Goal: Information Seeking & Learning: Learn about a topic

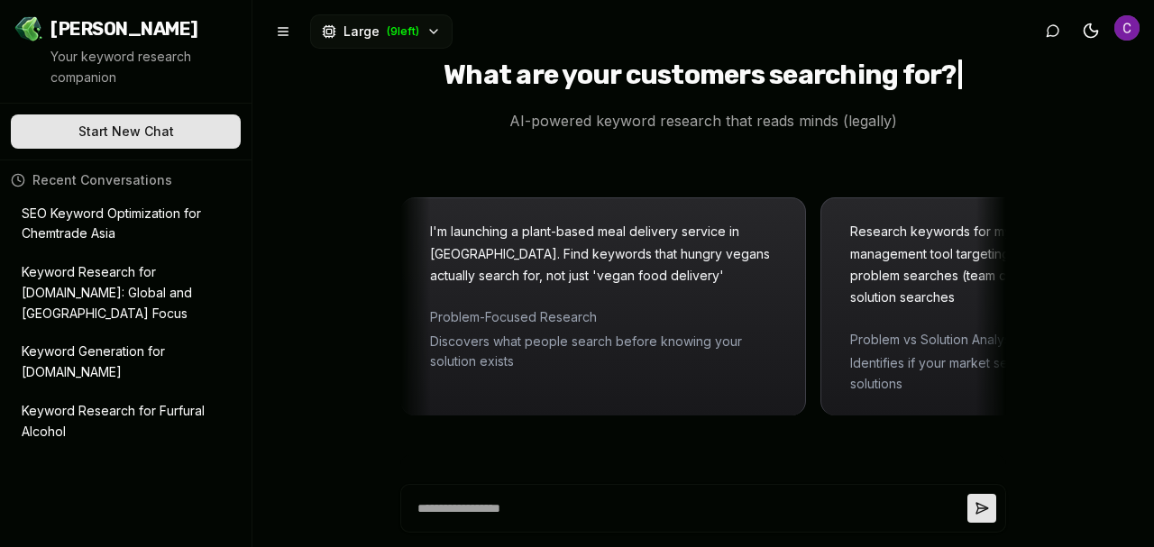
click at [96, 215] on p "SEO Keyword Optimization for Chemtrade Asia" at bounding box center [113, 224] width 183 height 41
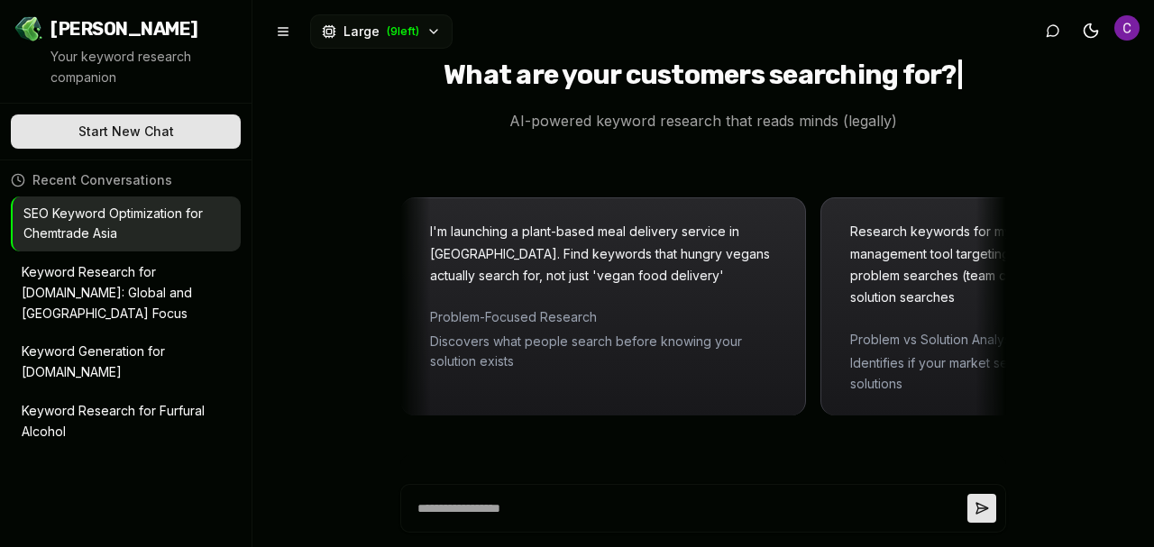
click at [98, 224] on p "SEO Keyword Optimization for Chemtrade Asia" at bounding box center [113, 224] width 181 height 41
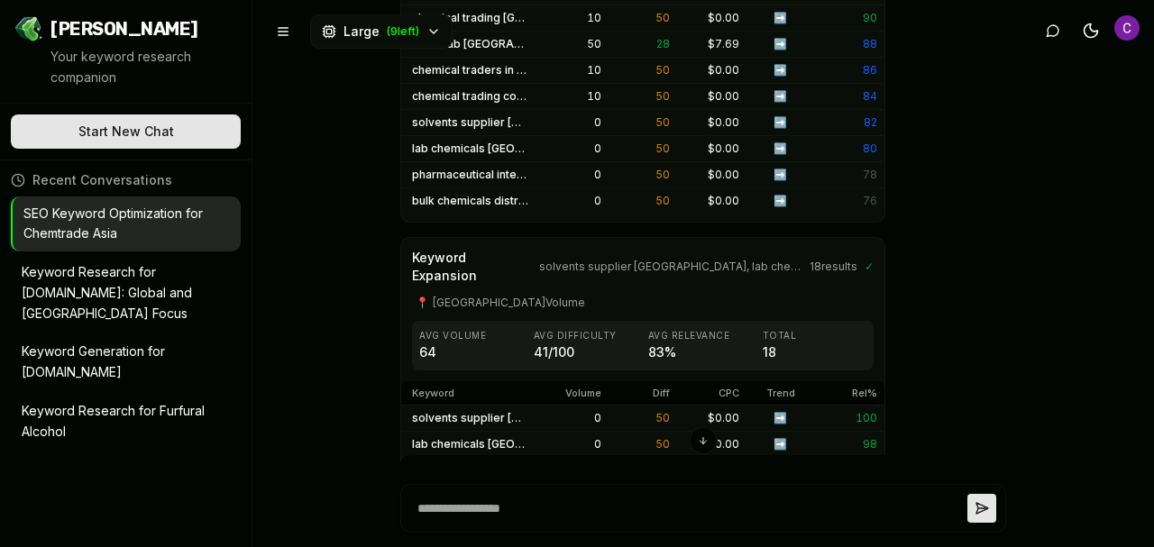
scroll to position [2614, 0]
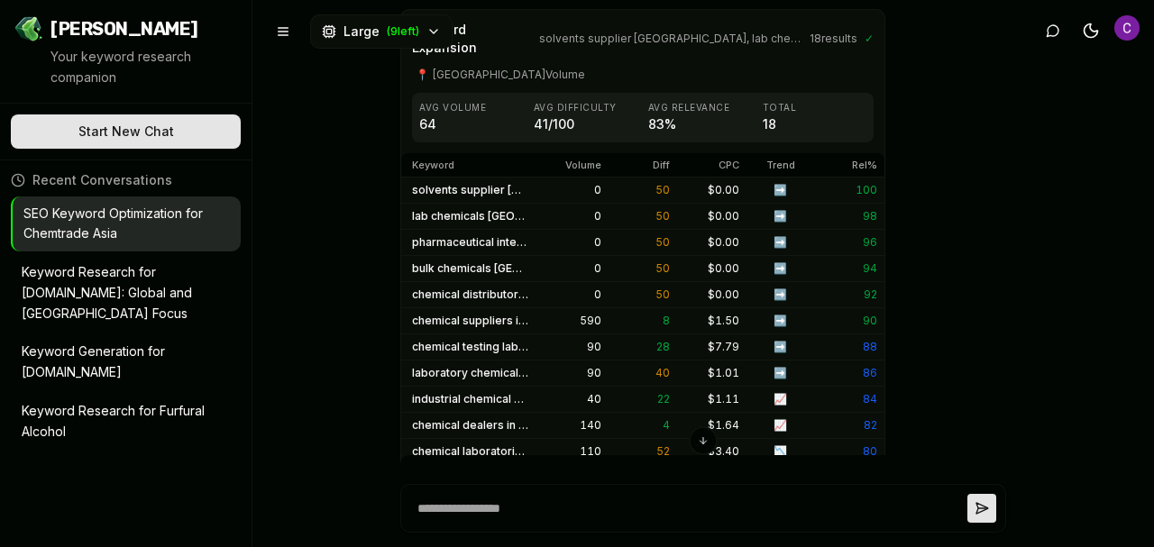
drag, startPoint x: 389, startPoint y: 302, endPoint x: 528, endPoint y: 304, distance: 139.7
click at [529, 304] on div "Optimal keywords for [DOMAIN_NAME] I can help you build optimal SEO keywords fo…" at bounding box center [702, 273] width 901 height 547
click at [309, 304] on div "Optimal keywords for [DOMAIN_NAME] I can help you build optimal SEO keywords fo…" at bounding box center [702, 273] width 901 height 547
drag, startPoint x: 399, startPoint y: 289, endPoint x: 501, endPoint y: 300, distance: 102.4
click at [501, 387] on td "industrial chemical suppliers in [GEOGRAPHIC_DATA]" at bounding box center [470, 400] width 138 height 26
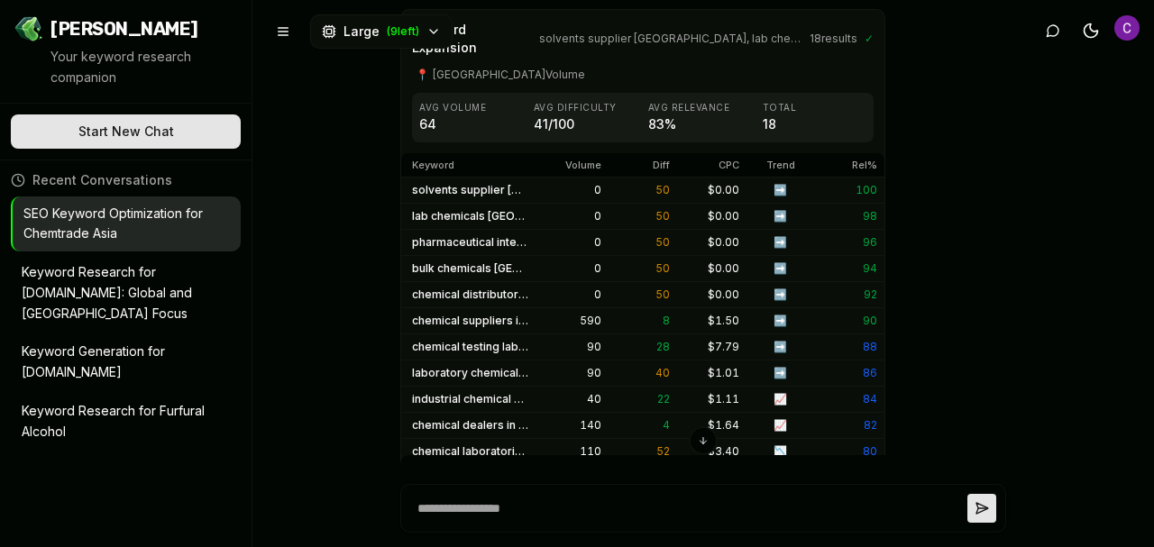
click at [375, 302] on div "Optimal keywords for [DOMAIN_NAME] I can help you build optimal SEO keywords fo…" at bounding box center [702, 273] width 901 height 547
drag, startPoint x: 389, startPoint y: 288, endPoint x: 457, endPoint y: 303, distance: 70.0
click at [486, 295] on div "Optimal keywords for [DOMAIN_NAME] I can help you build optimal SEO keywords fo…" at bounding box center [702, 273] width 901 height 547
click at [334, 309] on div "Optimal keywords for [DOMAIN_NAME] I can help you build optimal SEO keywords fo…" at bounding box center [702, 273] width 901 height 547
drag, startPoint x: 397, startPoint y: 291, endPoint x: 508, endPoint y: 301, distance: 111.3
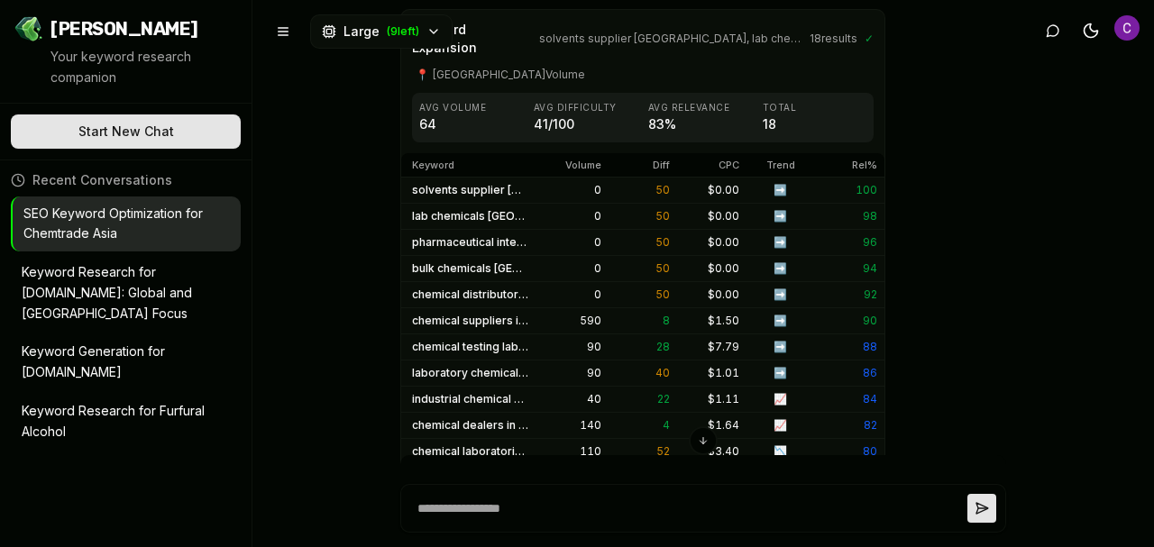
click at [508, 387] on td "industrial chemical suppliers in [GEOGRAPHIC_DATA]" at bounding box center [470, 400] width 138 height 26
click at [443, 387] on td "industrial chemical suppliers in [GEOGRAPHIC_DATA]" at bounding box center [470, 400] width 138 height 26
drag, startPoint x: 398, startPoint y: 190, endPoint x: 506, endPoint y: 192, distance: 108.2
click at [506, 282] on td "chemical distributor [GEOGRAPHIC_DATA]" at bounding box center [470, 295] width 138 height 26
click at [401, 308] on td "chemical suppliers in [GEOGRAPHIC_DATA]" at bounding box center [470, 321] width 138 height 26
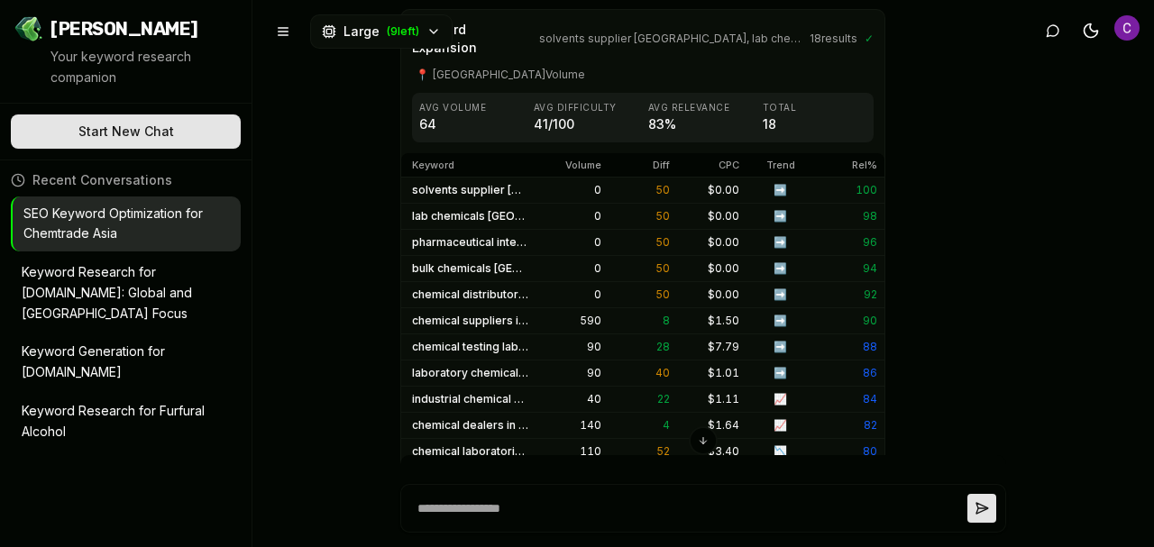
drag, startPoint x: 401, startPoint y: 216, endPoint x: 507, endPoint y: 220, distance: 105.5
click at [507, 308] on td "chemical suppliers in [GEOGRAPHIC_DATA]" at bounding box center [470, 321] width 138 height 26
copy td "chemical suppliers i"
click at [360, 292] on div "Optimal keywords for [DOMAIN_NAME] I can help you build optimal SEO keywords fo…" at bounding box center [702, 273] width 901 height 547
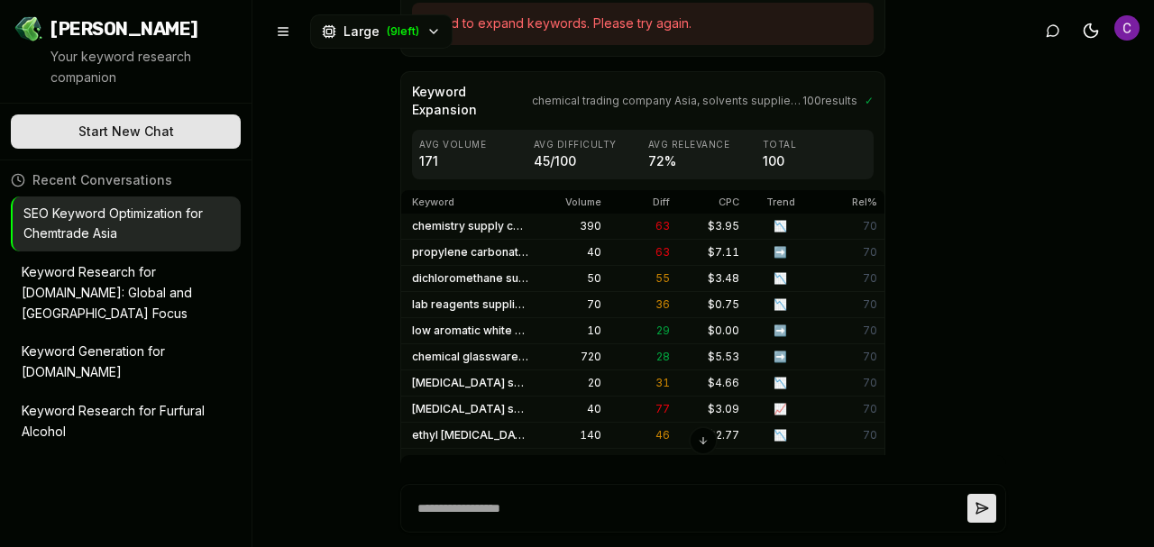
scroll to position [992, 0]
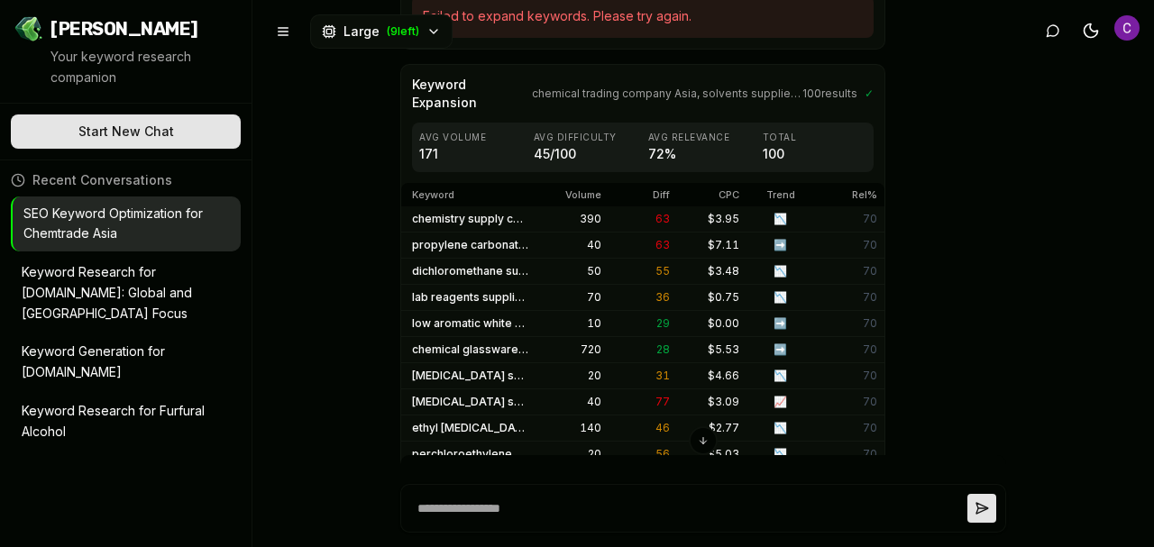
drag, startPoint x: 385, startPoint y: 286, endPoint x: 517, endPoint y: 277, distance: 131.9
click at [517, 277] on div "Optimal keywords for [DOMAIN_NAME] I can help you build optimal SEO keywords fo…" at bounding box center [702, 273] width 901 height 547
click at [356, 239] on div "Optimal keywords for [DOMAIN_NAME] I can help you build optimal SEO keywords fo…" at bounding box center [702, 273] width 901 height 547
click at [506, 233] on td "propylene carbonate manufacturers" at bounding box center [470, 246] width 138 height 26
click at [505, 233] on td "propylene carbonate manufacturers" at bounding box center [470, 246] width 138 height 26
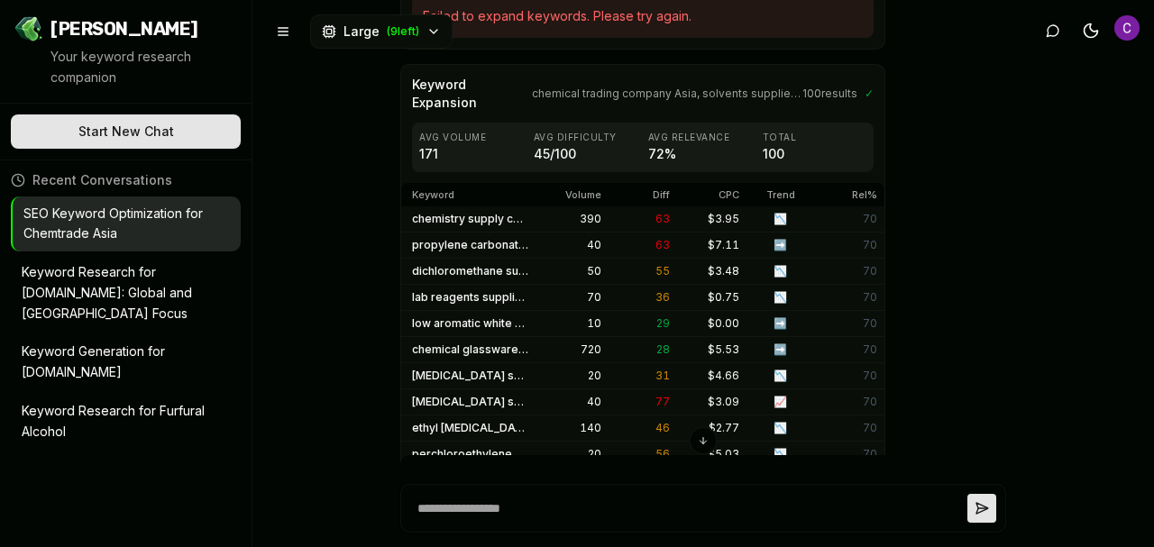
click at [501, 233] on td "propylene carbonate manufacturers" at bounding box center [470, 246] width 138 height 26
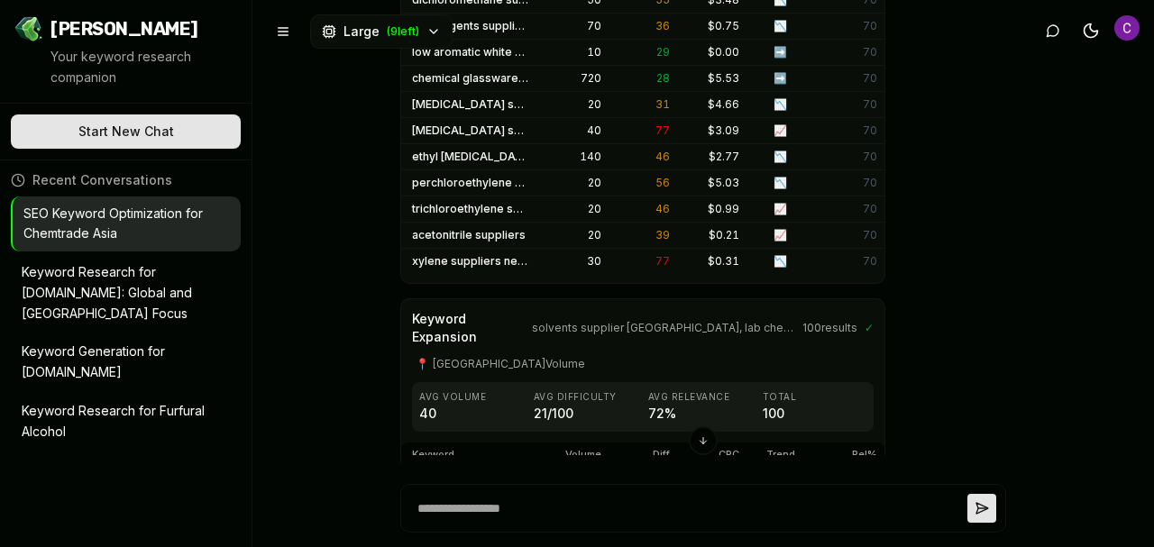
scroll to position [1262, 0]
click at [831, 322] on span "100 results" at bounding box center [829, 329] width 55 height 14
drag, startPoint x: 406, startPoint y: 288, endPoint x: 513, endPoint y: 291, distance: 107.3
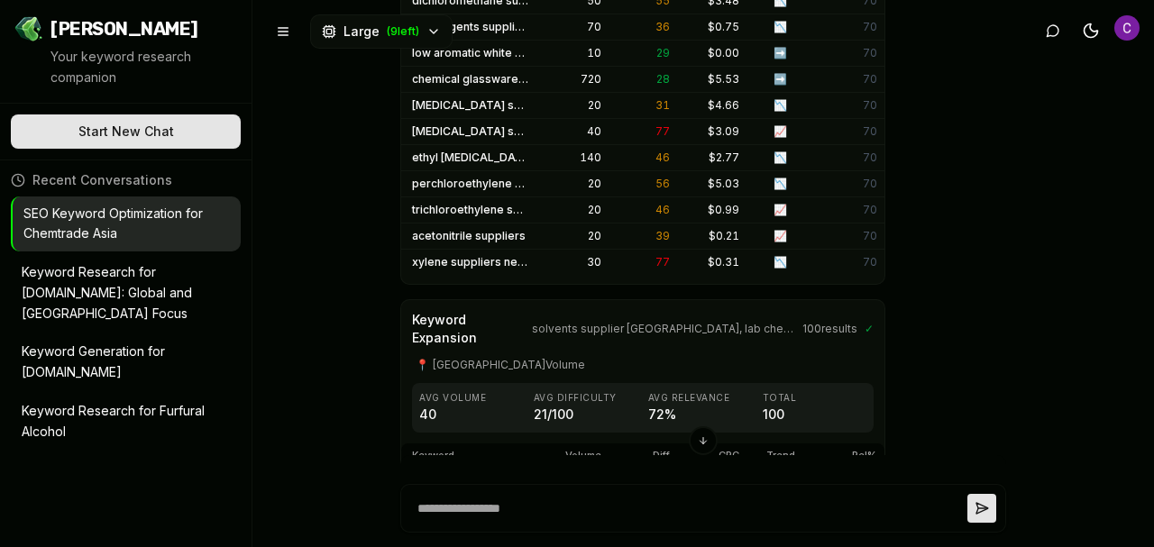
click at [513, 358] on div "📍 India Volume" at bounding box center [643, 365] width 462 height 14
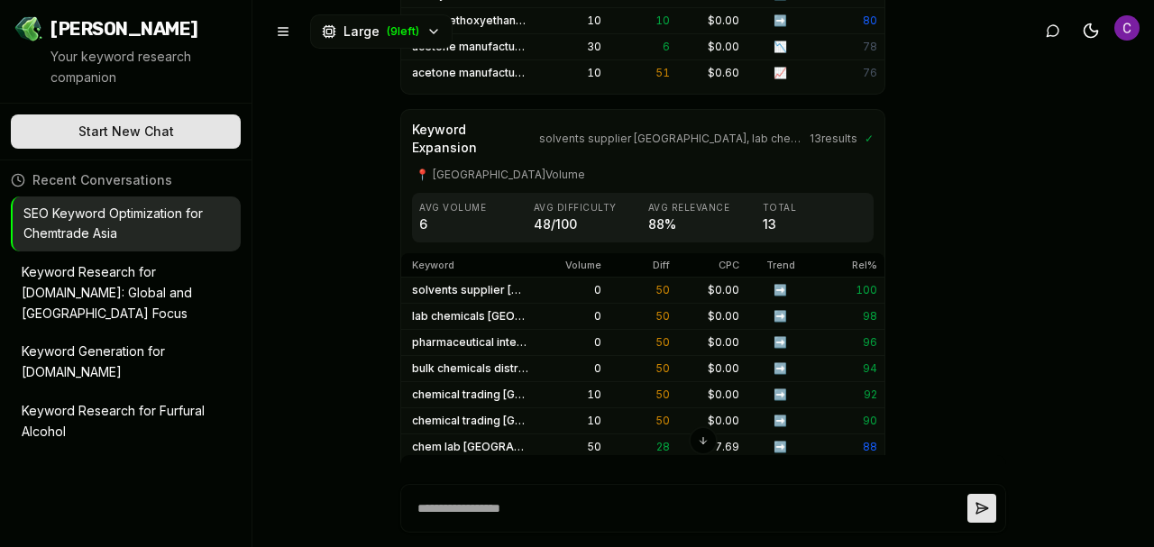
scroll to position [2073, 0]
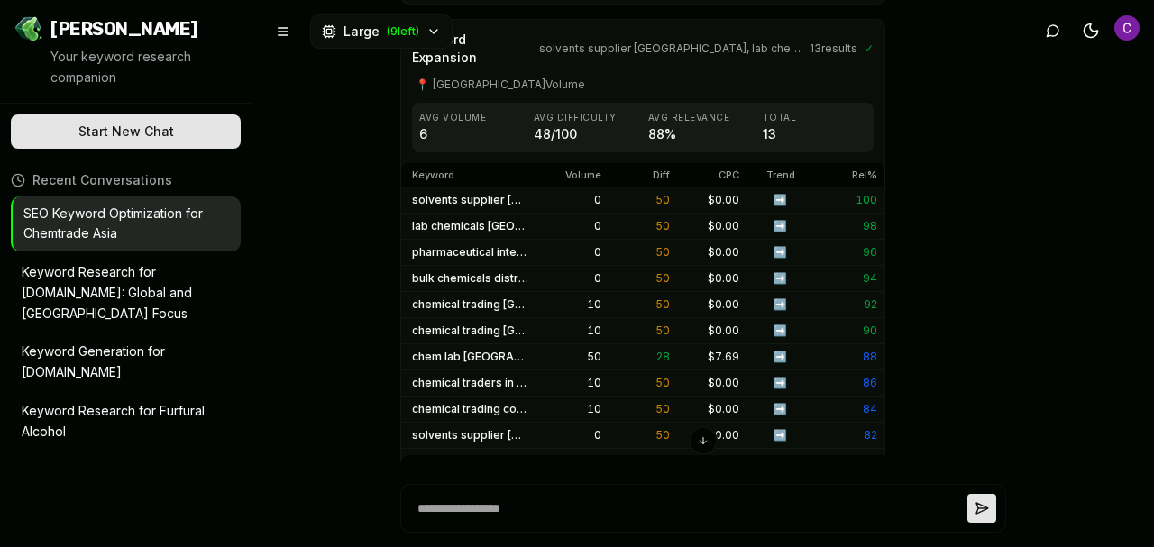
drag, startPoint x: 391, startPoint y: 304, endPoint x: 506, endPoint y: 298, distance: 114.6
click at [506, 298] on div "Optimal keywords for [DOMAIN_NAME] I can help you build optimal SEO keywords fo…" at bounding box center [702, 273] width 901 height 547
click at [1021, 252] on div "Optimal keywords for [DOMAIN_NAME] I can help you build optimal SEO keywords fo…" at bounding box center [702, 273] width 901 height 547
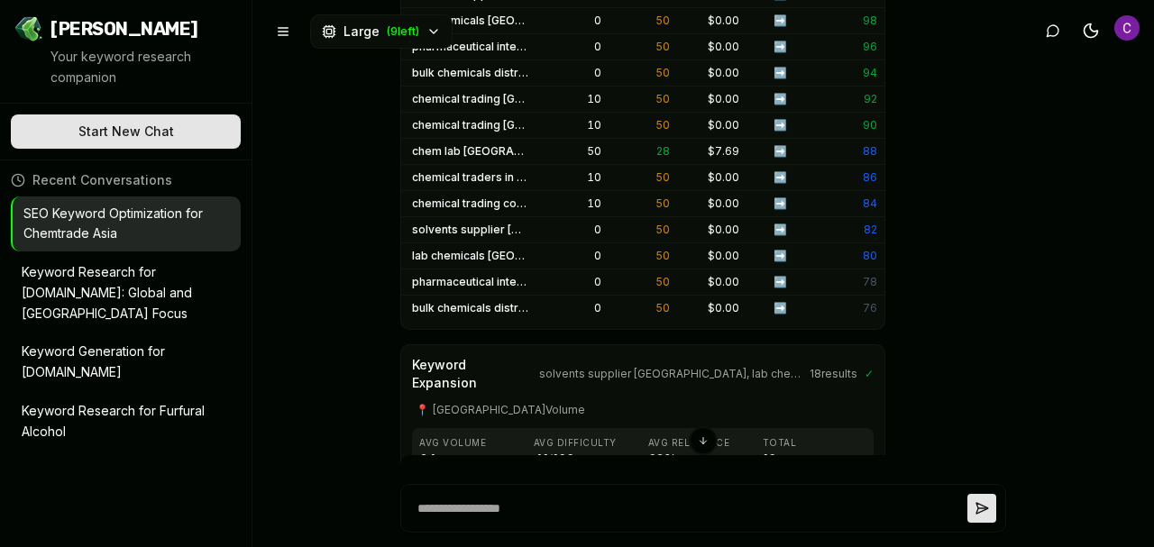
scroll to position [2254, 0]
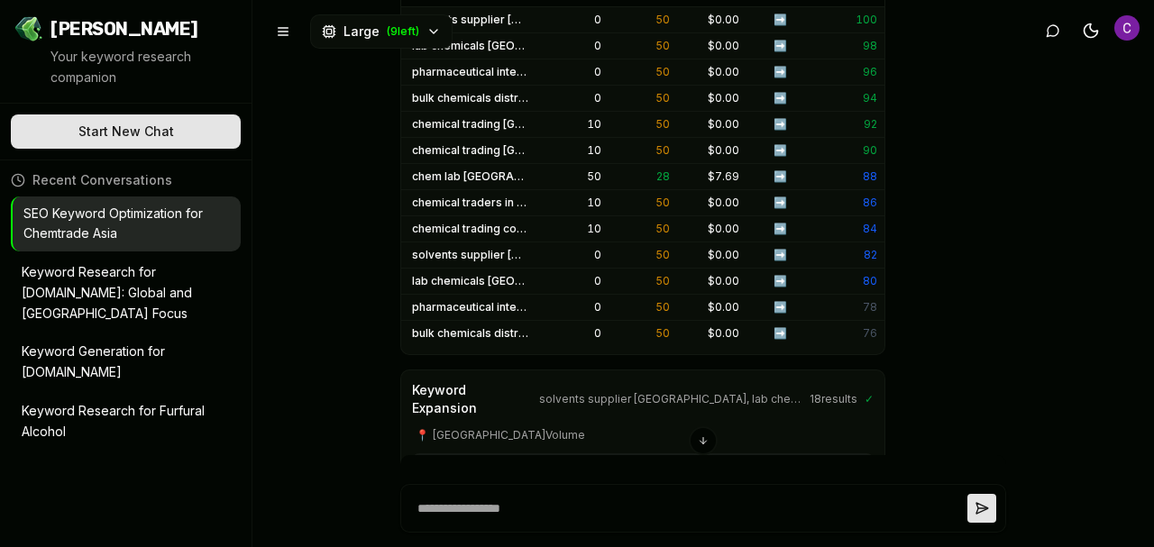
drag, startPoint x: 495, startPoint y: 268, endPoint x: 669, endPoint y: 263, distance: 174.0
click at [669, 263] on div "Keyword Expansion solvents supplier [GEOGRAPHIC_DATA], lab chemicals [GEOGRAPHI…" at bounding box center [642, 97] width 485 height 517
click at [1033, 270] on div "Optimal keywords for [DOMAIN_NAME] I can help you build optimal SEO keywords fo…" at bounding box center [702, 273] width 901 height 547
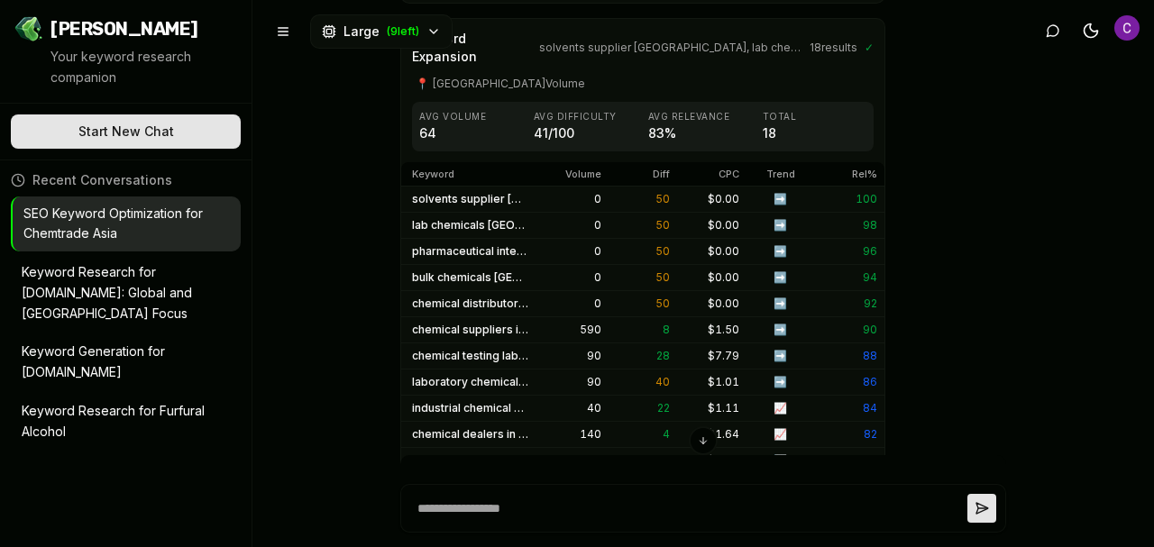
scroll to position [2576, 0]
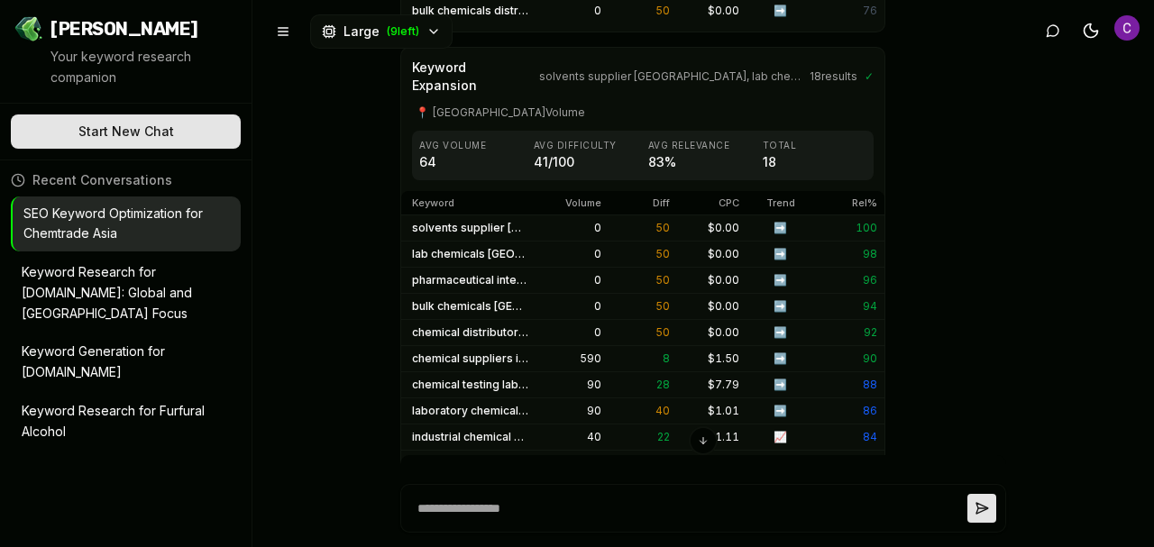
drag, startPoint x: 416, startPoint y: 229, endPoint x: 492, endPoint y: 230, distance: 76.6
click at [492, 230] on div "Keyword Expansion solvents supplier [GEOGRAPHIC_DATA], lab chemicals [GEOGRAPHI…" at bounding box center [642, 305] width 485 height 517
click at [489, 320] on td "chemical distributor [GEOGRAPHIC_DATA]" at bounding box center [470, 333] width 138 height 26
click at [371, 253] on div "Optimal keywords for [DOMAIN_NAME] I can help you build optimal SEO keywords fo…" at bounding box center [702, 273] width 901 height 547
click at [401, 346] on td "chemical suppliers in [GEOGRAPHIC_DATA]" at bounding box center [470, 359] width 138 height 26
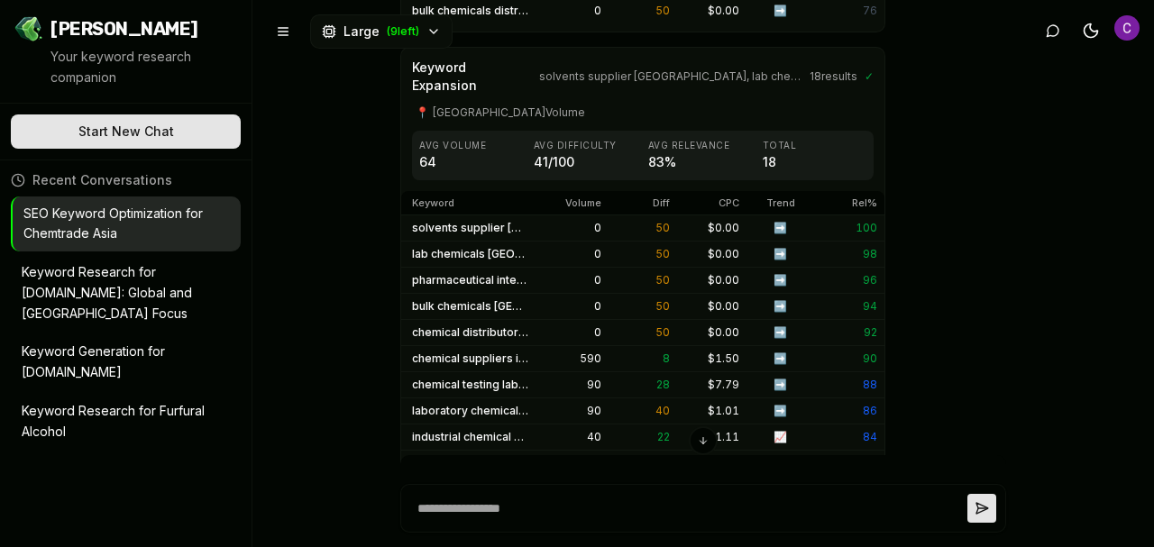
drag, startPoint x: 406, startPoint y: 253, endPoint x: 499, endPoint y: 265, distance: 94.5
click at [499, 346] on td "chemical suppliers in [GEOGRAPHIC_DATA]" at bounding box center [470, 359] width 138 height 26
copy td "chemical suppliers"
drag, startPoint x: 398, startPoint y: 357, endPoint x: 482, endPoint y: 352, distance: 84.9
click at [482, 451] on td "chemical dealers in [GEOGRAPHIC_DATA]" at bounding box center [470, 464] width 138 height 26
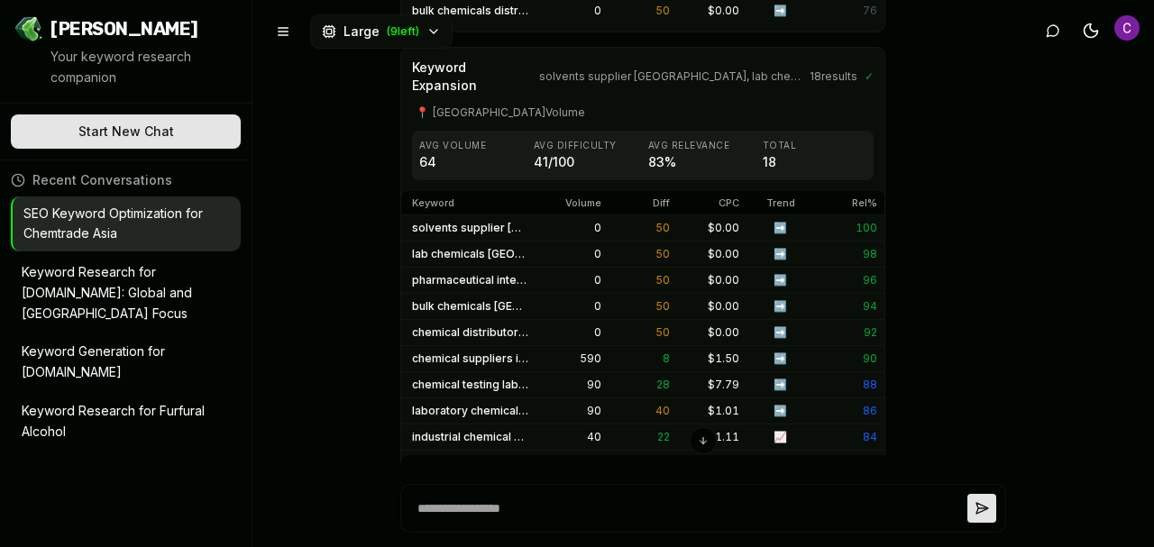
click at [498, 451] on td "chemical dealers in [GEOGRAPHIC_DATA]" at bounding box center [470, 464] width 138 height 26
drag, startPoint x: 493, startPoint y: 360, endPoint x: 387, endPoint y: 371, distance: 107.0
click at [387, 371] on div "Optimal keywords for [DOMAIN_NAME] I can help you build optimal SEO keywords fo…" at bounding box center [702, 273] width 901 height 547
drag, startPoint x: 398, startPoint y: 330, endPoint x: 502, endPoint y: 340, distance: 105.0
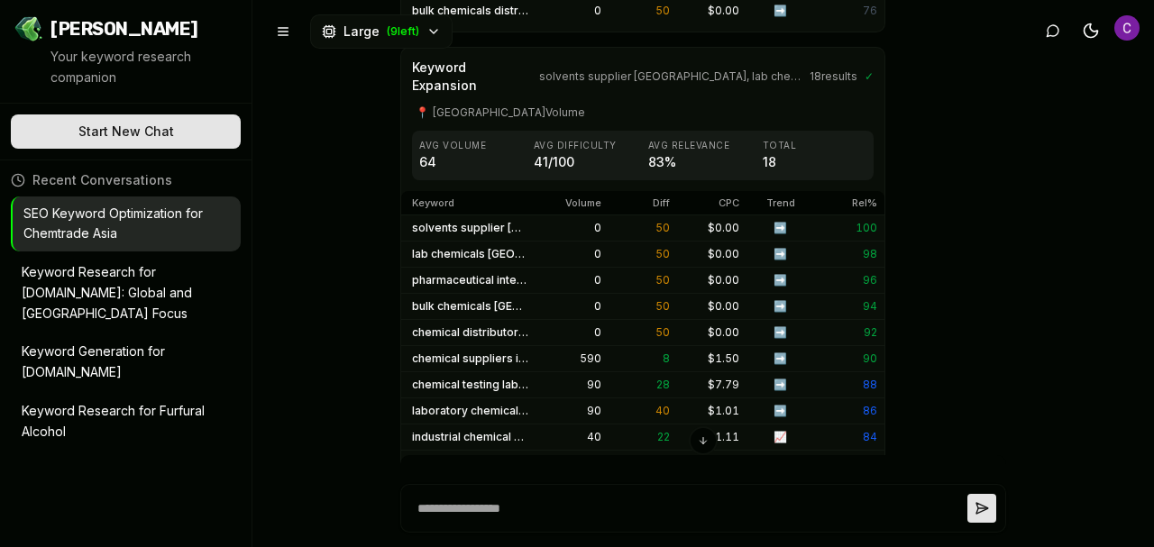
click at [502, 425] on td "industrial chemical suppliers in [GEOGRAPHIC_DATA]" at bounding box center [470, 438] width 138 height 26
copy td "industrial chemical"
click at [360, 400] on div "Optimal keywords for [DOMAIN_NAME] I can help you build optimal SEO keywords fo…" at bounding box center [702, 273] width 901 height 547
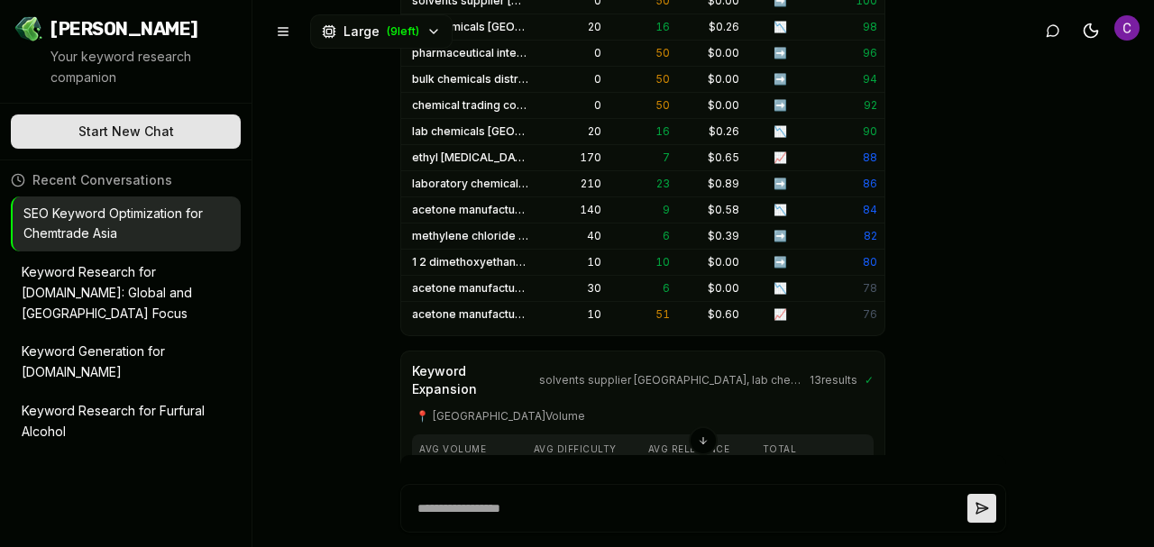
scroll to position [1675, 0]
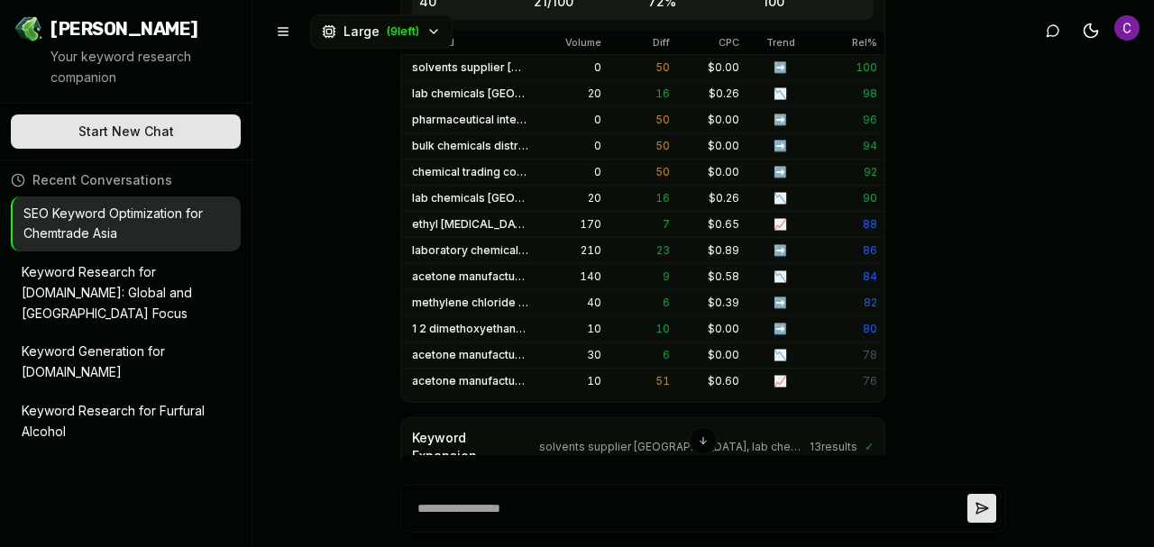
drag, startPoint x: 401, startPoint y: 209, endPoint x: 509, endPoint y: 206, distance: 108.2
click at [509, 264] on td "acetone manufacturers in [GEOGRAPHIC_DATA]" at bounding box center [470, 277] width 138 height 26
copy td "acetone manufactur"
click at [378, 327] on div "Optimal keywords for [DOMAIN_NAME] I can help you build optimal SEO keywords fo…" at bounding box center [702, 273] width 901 height 547
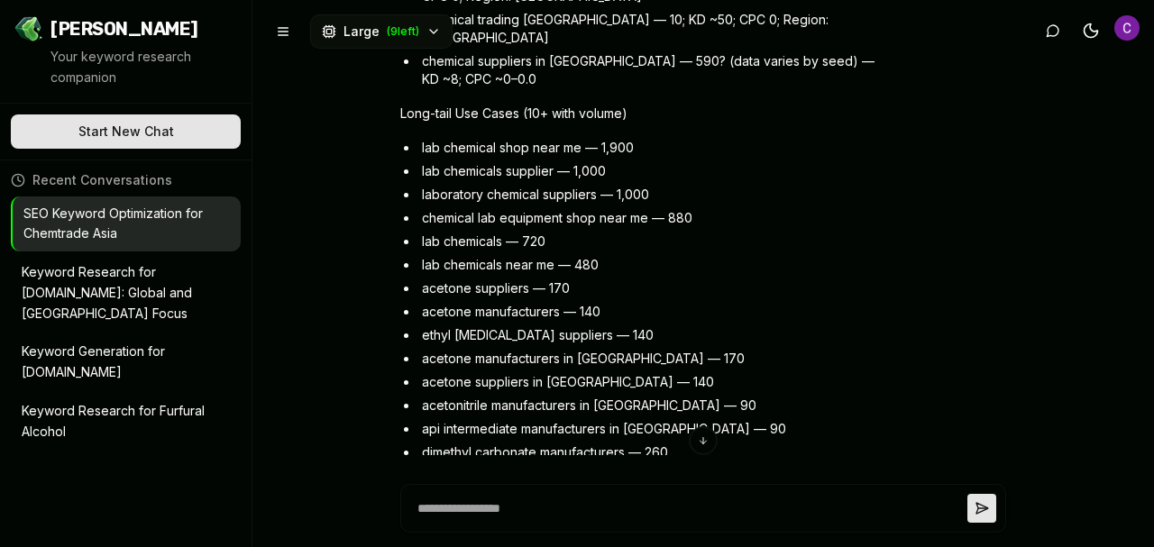
scroll to position [6182, 0]
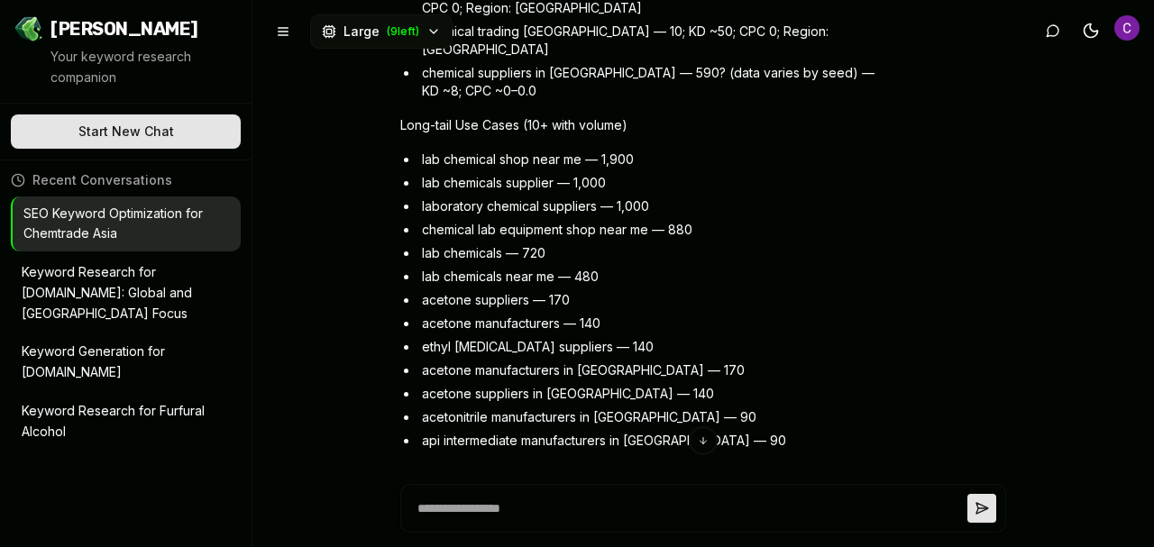
drag, startPoint x: 468, startPoint y: 232, endPoint x: 565, endPoint y: 233, distance: 97.4
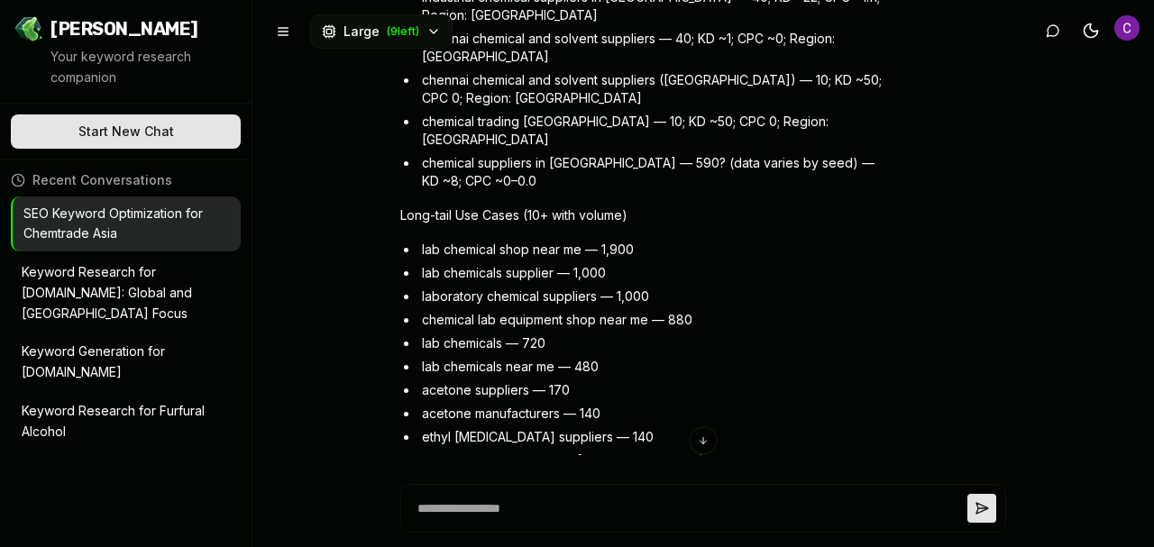
drag, startPoint x: 627, startPoint y: 166, endPoint x: 476, endPoint y: 170, distance: 150.6
click at [961, 325] on div "Keyword Expansion solvents supplier [GEOGRAPHIC_DATA], lab chemicals supplier […" at bounding box center [703, 107] width 606 height 10545
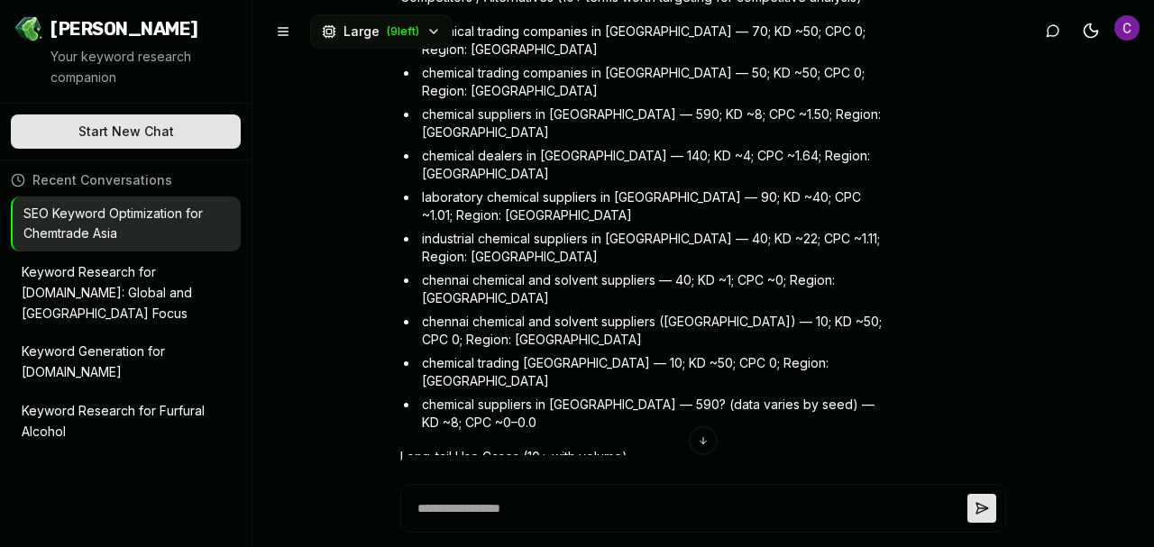
scroll to position [5822, 0]
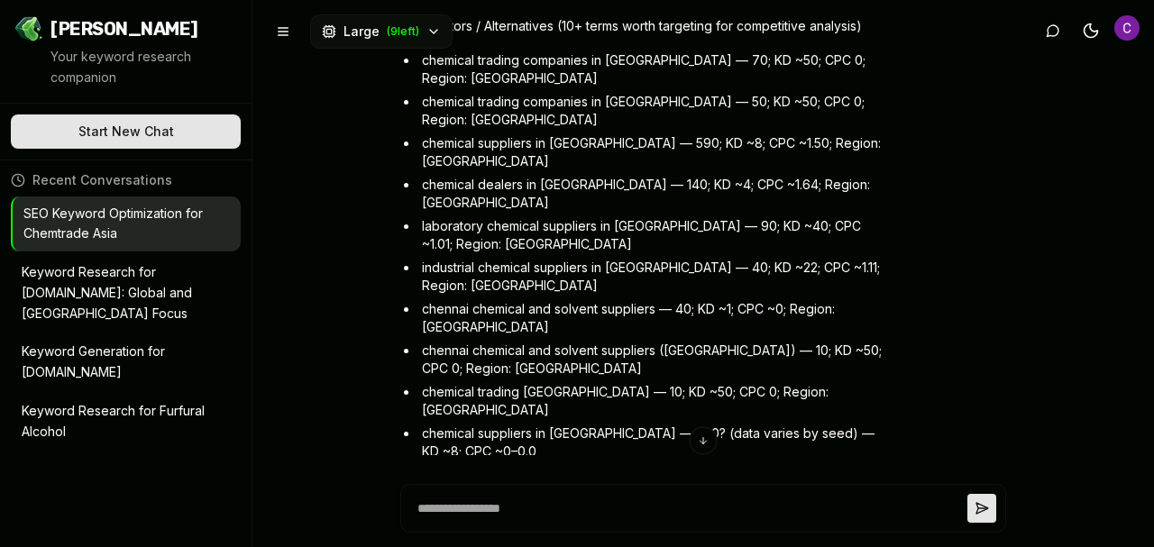
drag, startPoint x: 535, startPoint y: 306, endPoint x: 591, endPoint y: 304, distance: 56.9
drag, startPoint x: 545, startPoint y: 288, endPoint x: 639, endPoint y: 278, distance: 94.4
drag, startPoint x: 503, startPoint y: 169, endPoint x: 585, endPoint y: 177, distance: 82.4
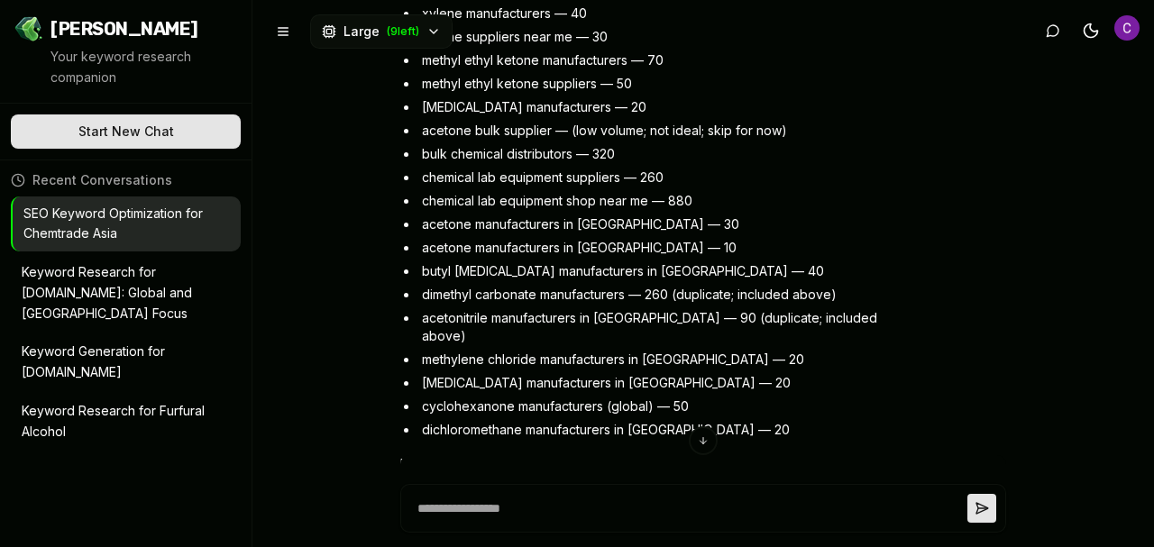
scroll to position [6723, 0]
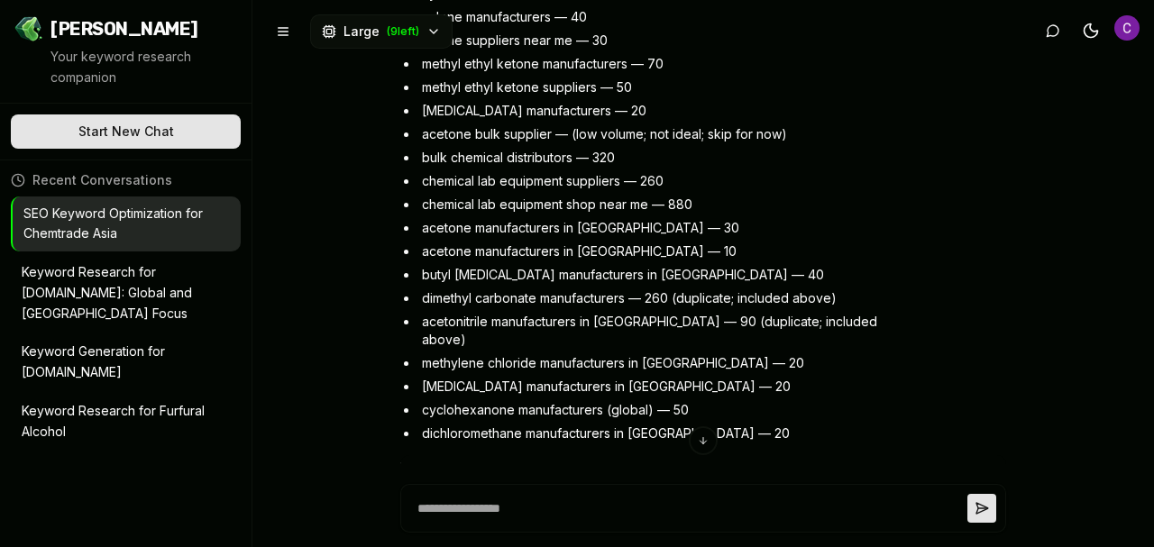
drag, startPoint x: 447, startPoint y: 170, endPoint x: 290, endPoint y: 197, distance: 159.0
click at [290, 197] on div "Optimal keywords for [DOMAIN_NAME] I can help you build optimal SEO keywords fo…" at bounding box center [702, 273] width 901 height 547
click at [1139, 323] on div "Optimal keywords for [DOMAIN_NAME] I can help you build optimal SEO keywords fo…" at bounding box center [702, 273] width 901 height 547
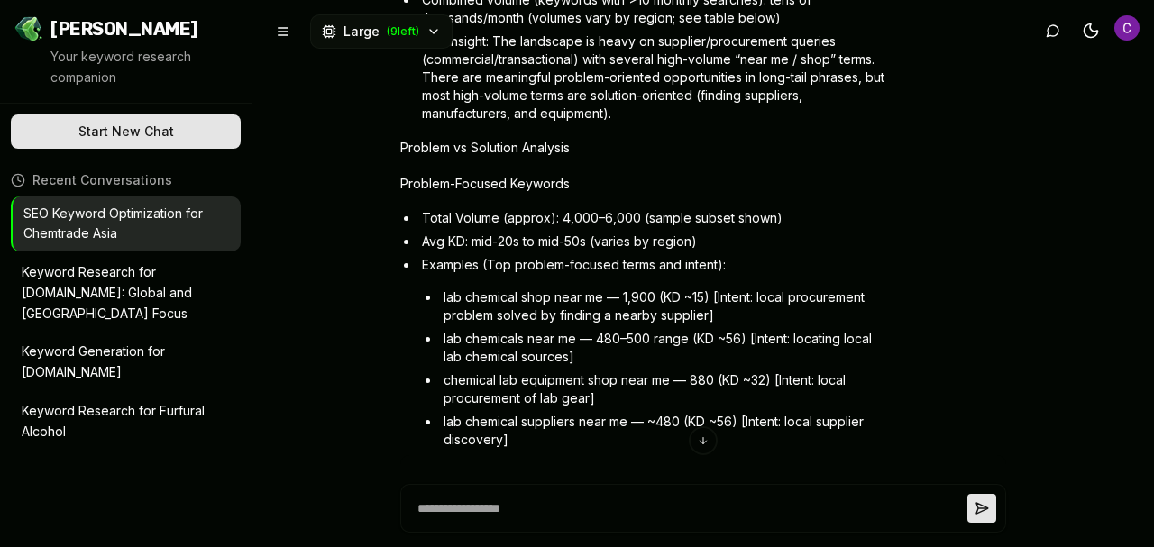
scroll to position [3568, 0]
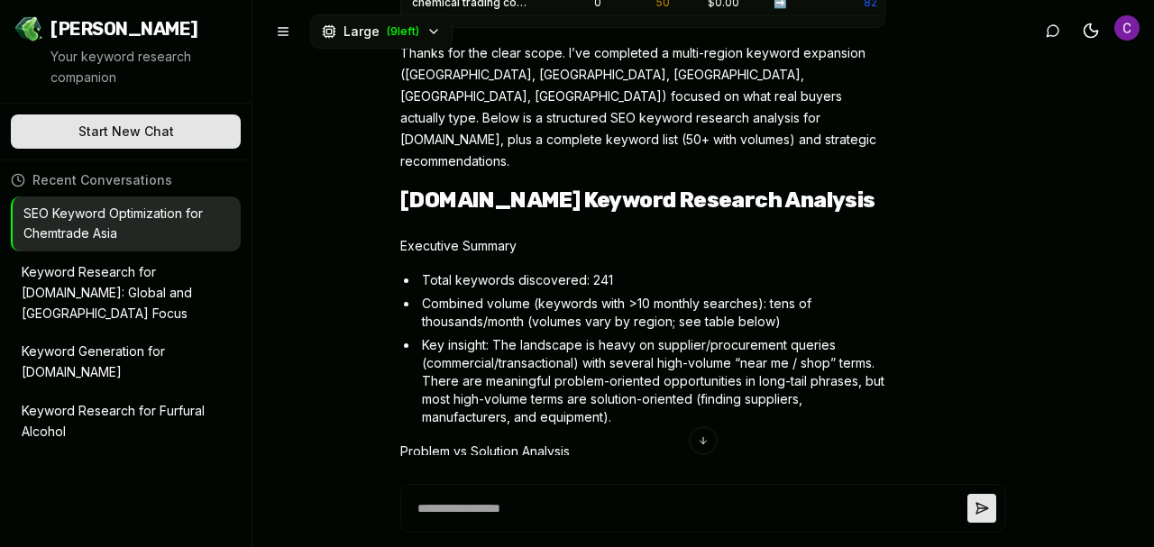
click at [99, 296] on p "Keyword Research for [DOMAIN_NAME]: Global and [GEOGRAPHIC_DATA] Focus" at bounding box center [113, 292] width 183 height 61
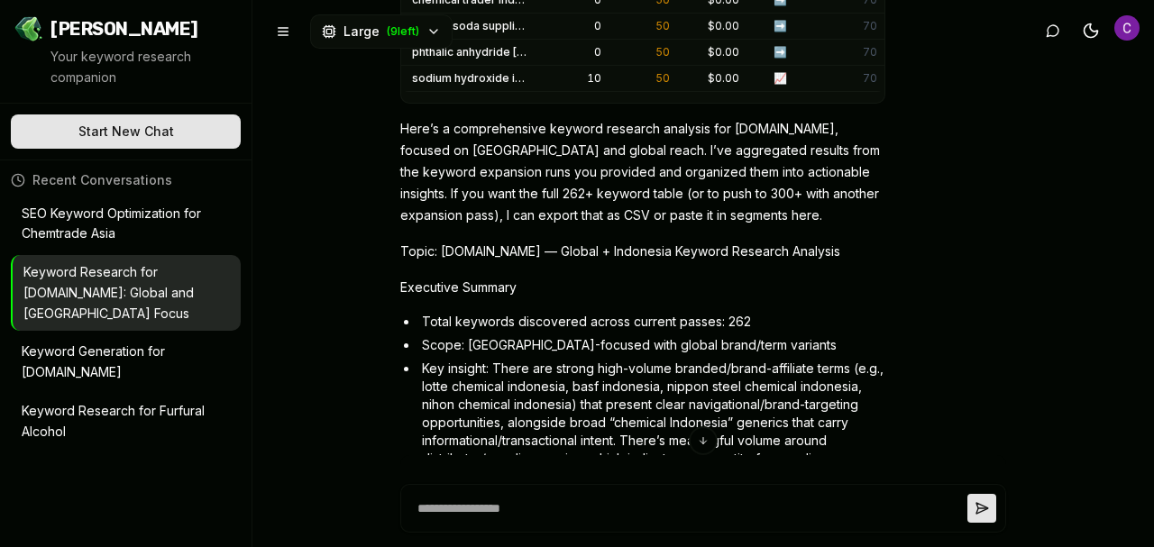
scroll to position [1893, 0]
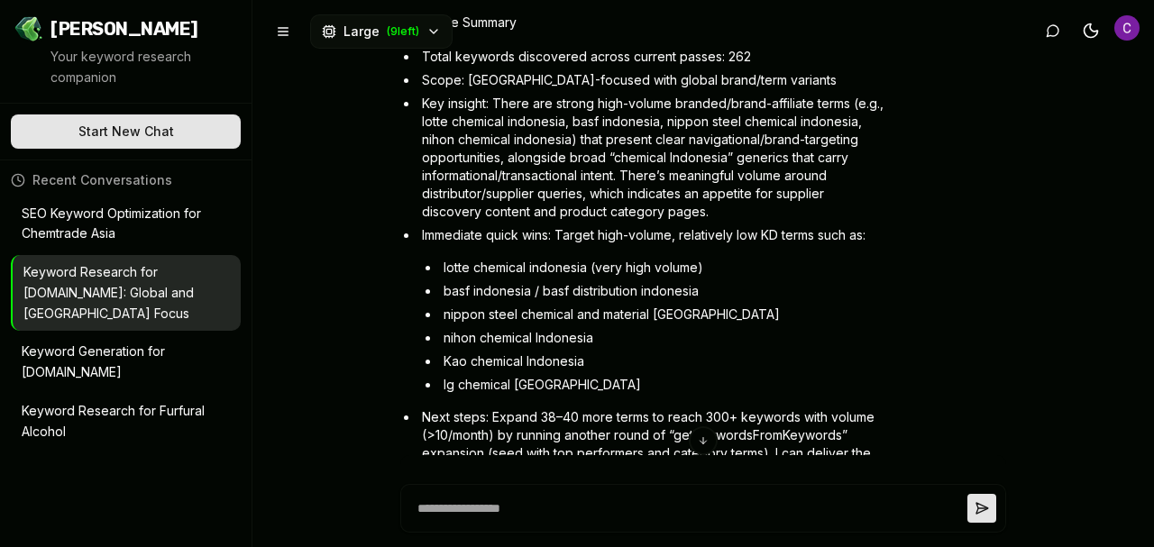
click at [125, 378] on p "Keyword Generation for [DOMAIN_NAME]" at bounding box center [113, 362] width 183 height 41
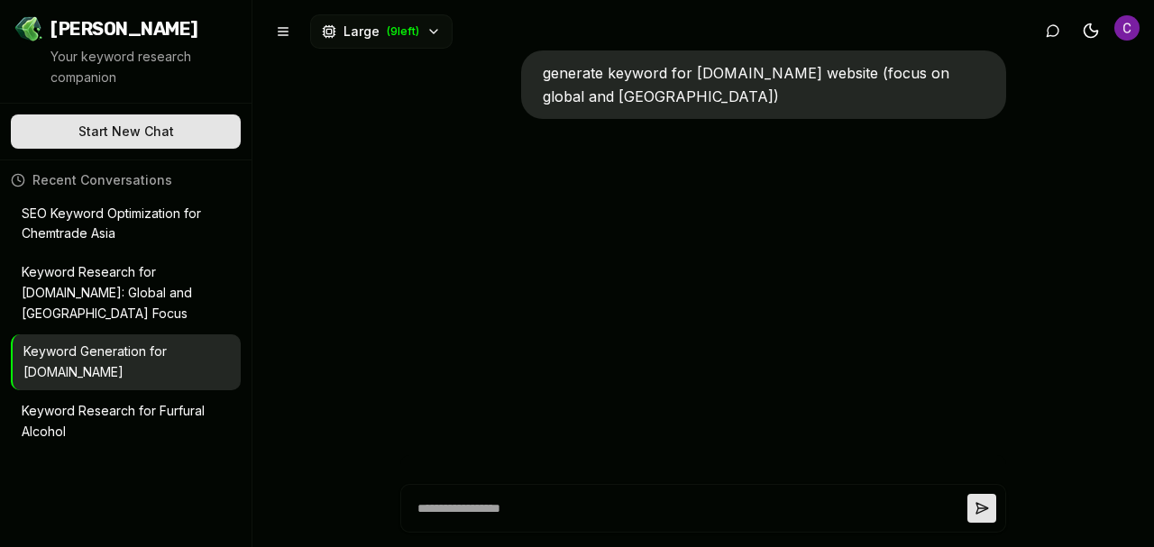
type textarea "*"
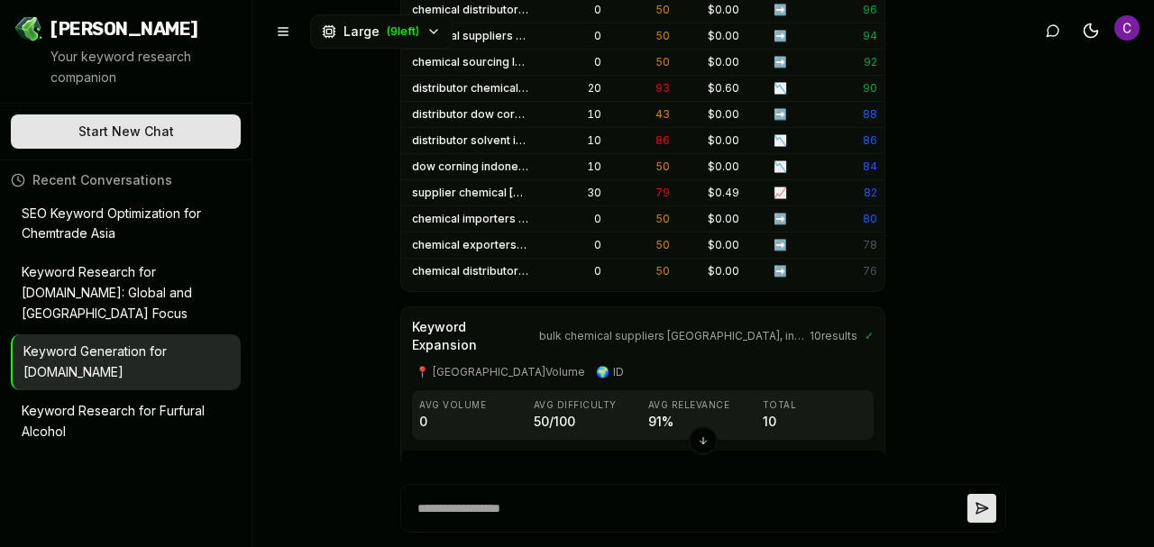
scroll to position [12518, 0]
